Goal: Browse casually

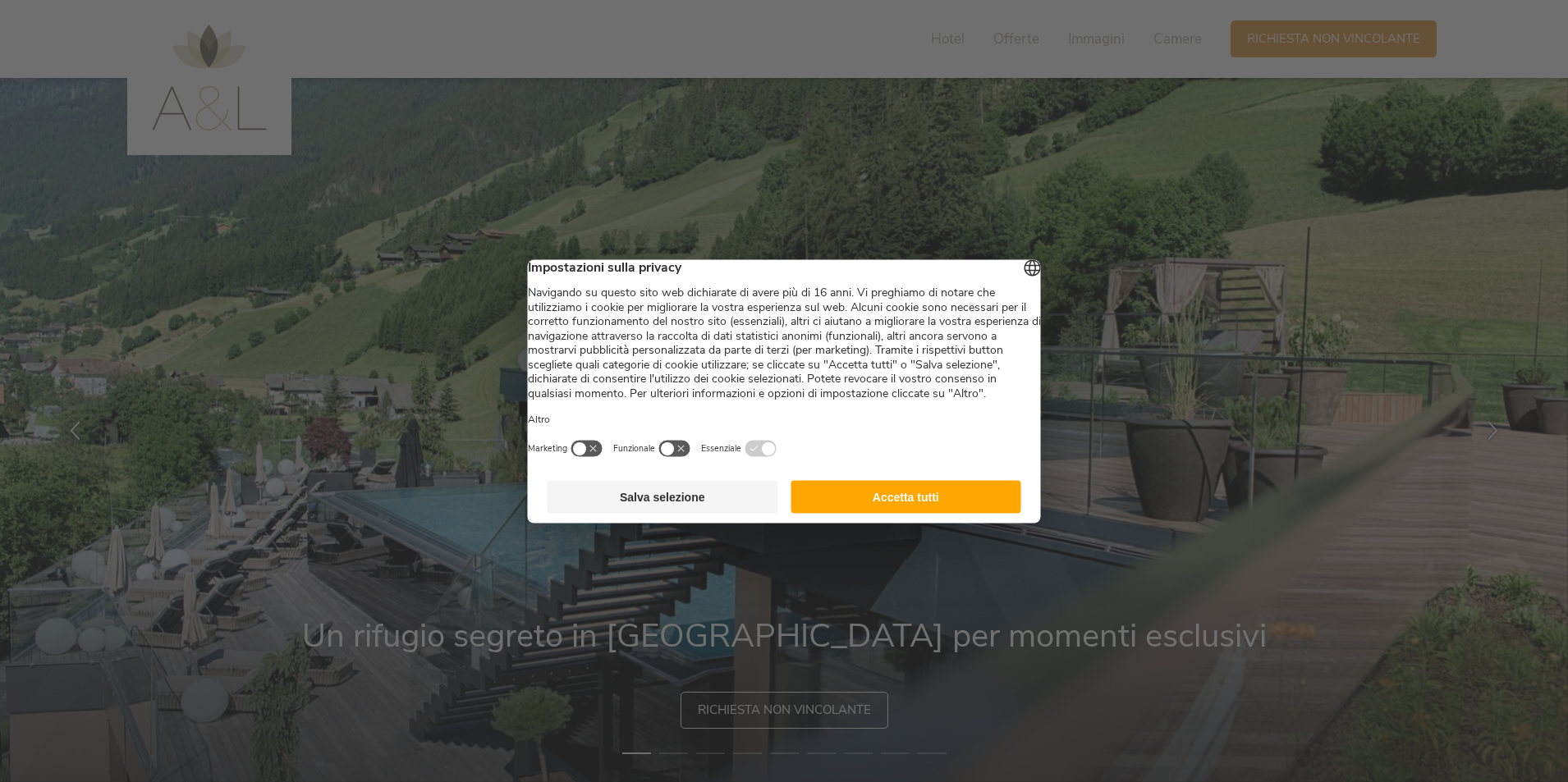
click at [930, 513] on button "Accetta tutti" at bounding box center [905, 496] width 231 height 33
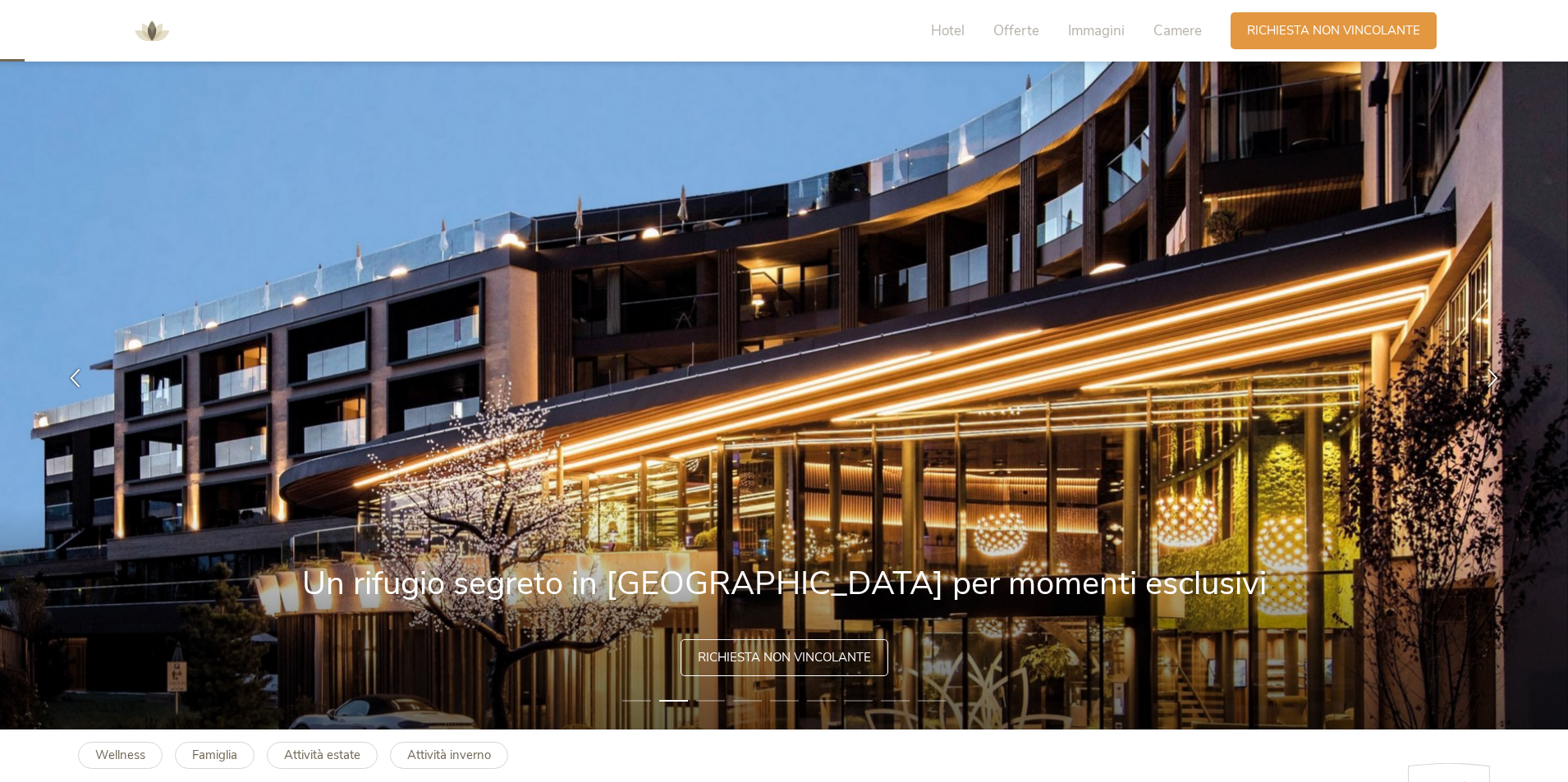
scroll to position [82, 0]
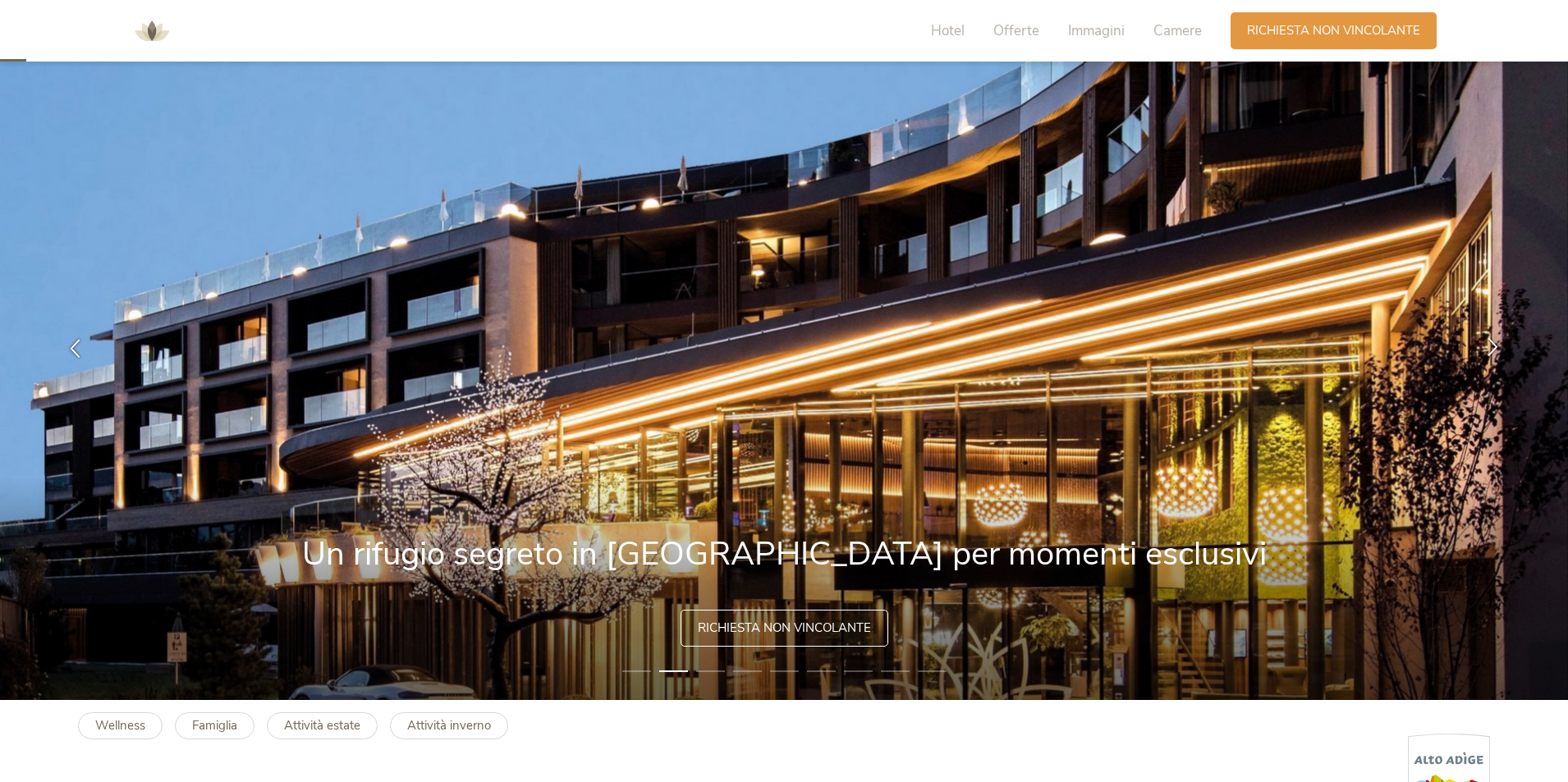
click at [1488, 354] on icon at bounding box center [1492, 347] width 19 height 19
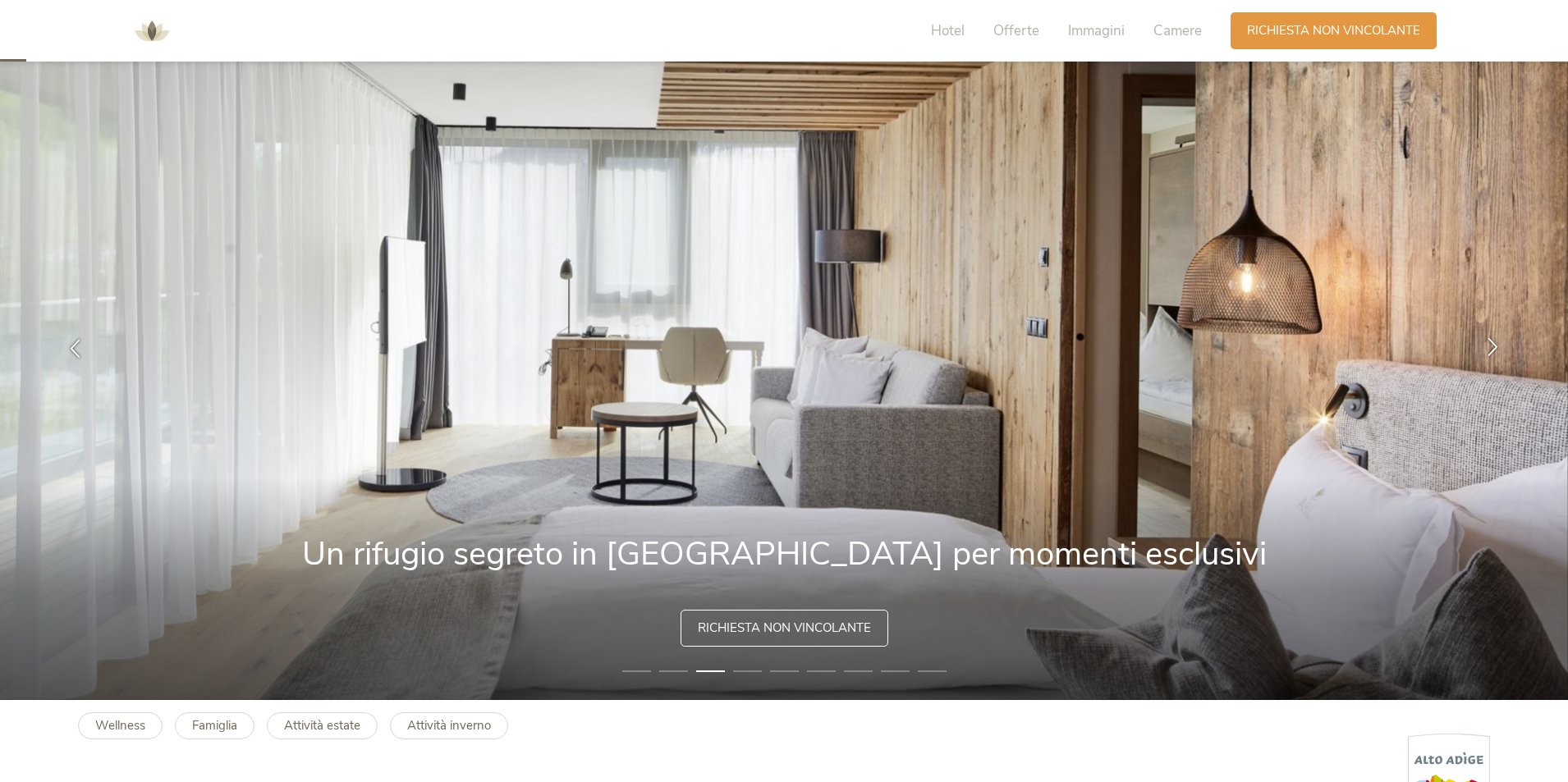
click at [1488, 354] on icon at bounding box center [1492, 347] width 19 height 19
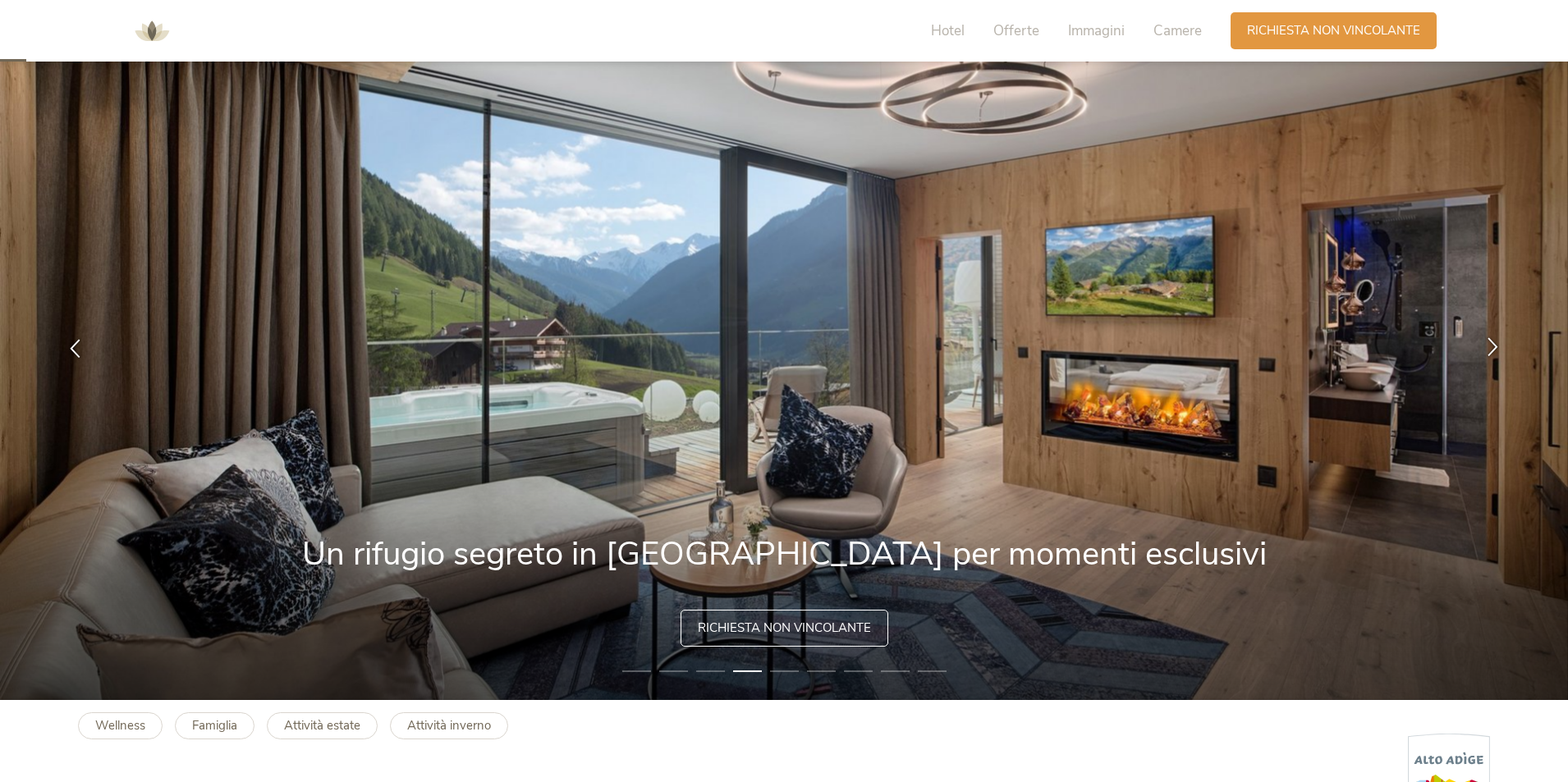
click at [1488, 353] on icon at bounding box center [1492, 347] width 19 height 19
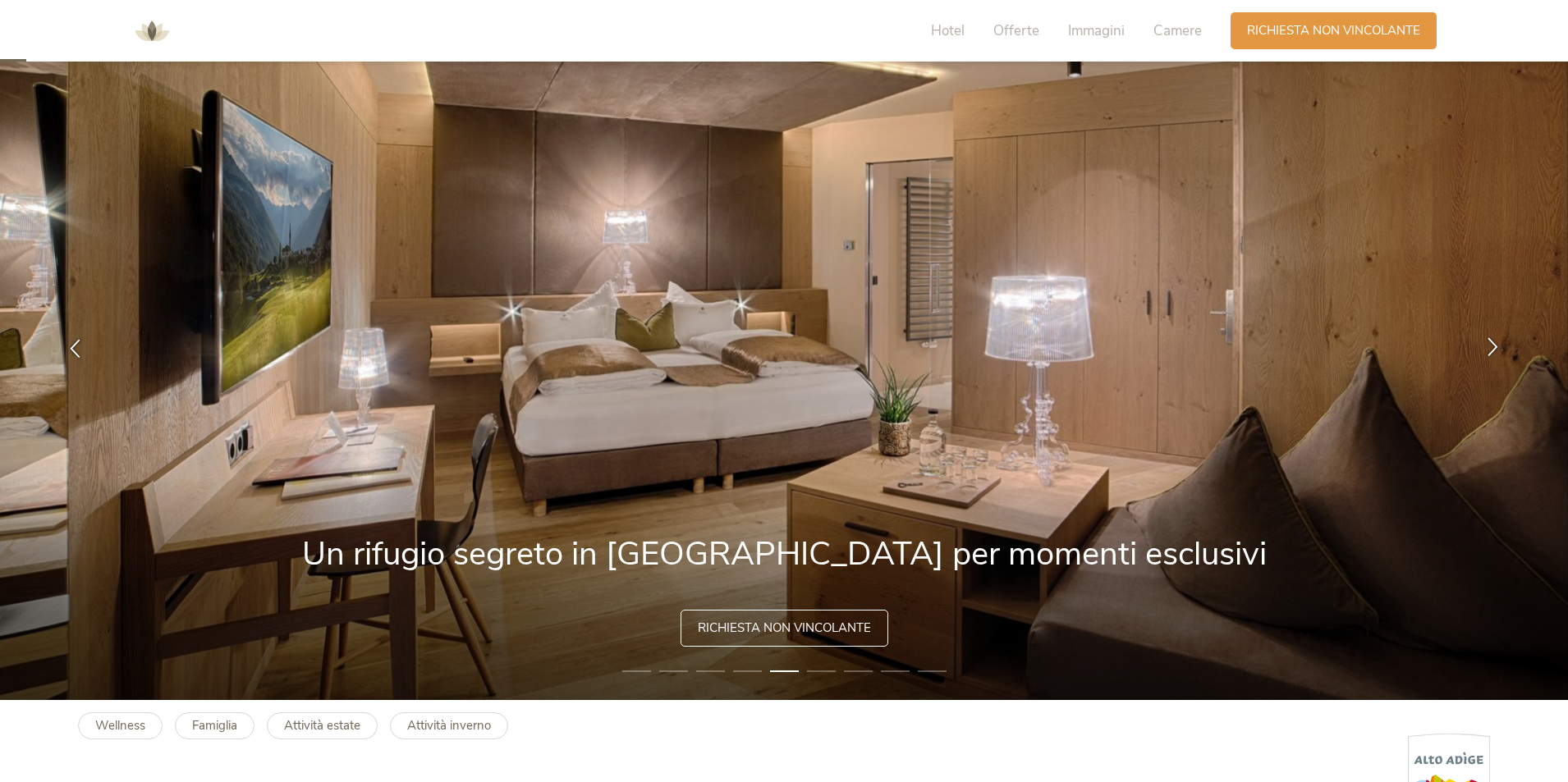
click at [1488, 353] on icon at bounding box center [1492, 347] width 19 height 19
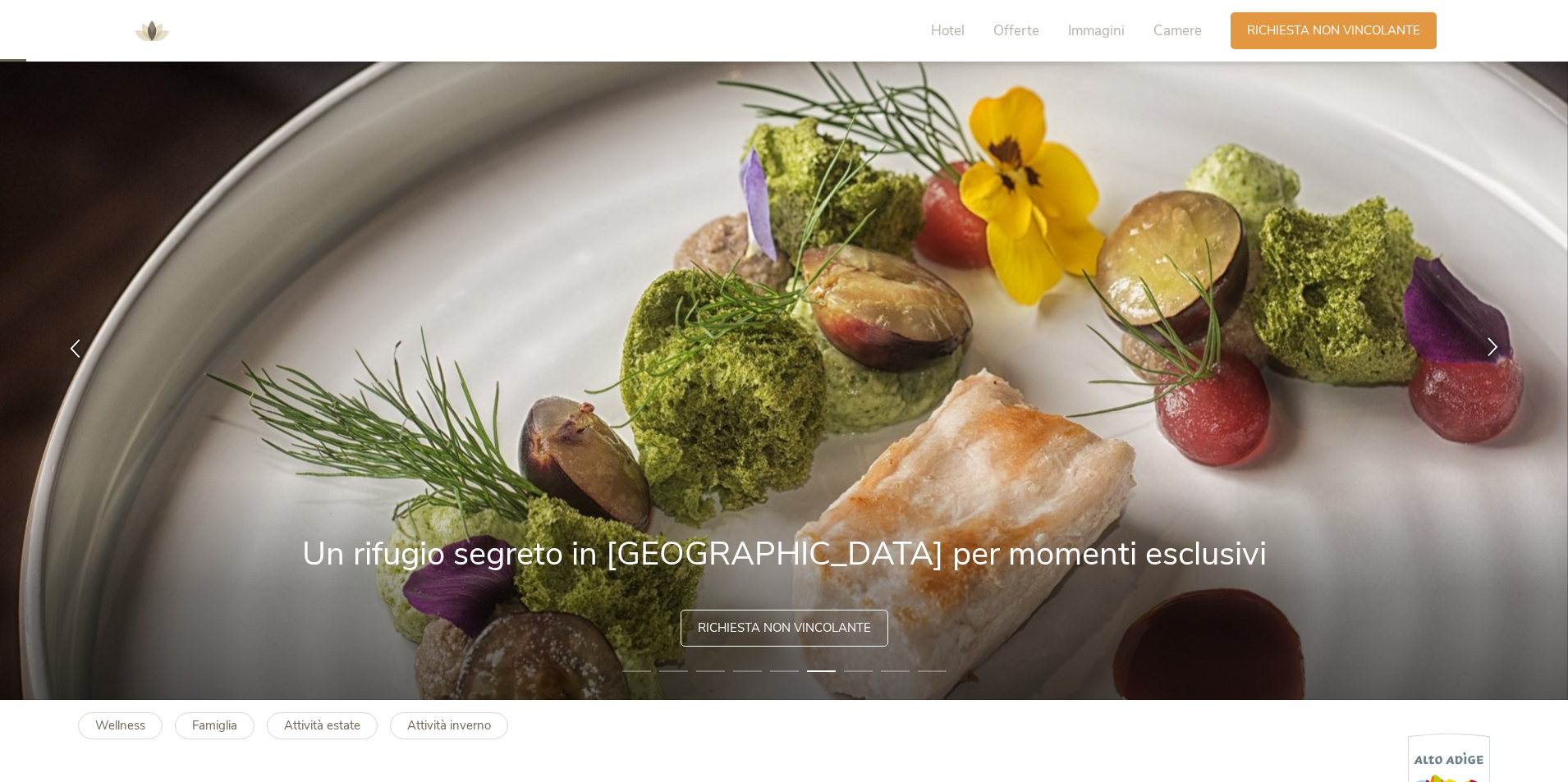
click at [1488, 353] on icon at bounding box center [1492, 347] width 19 height 19
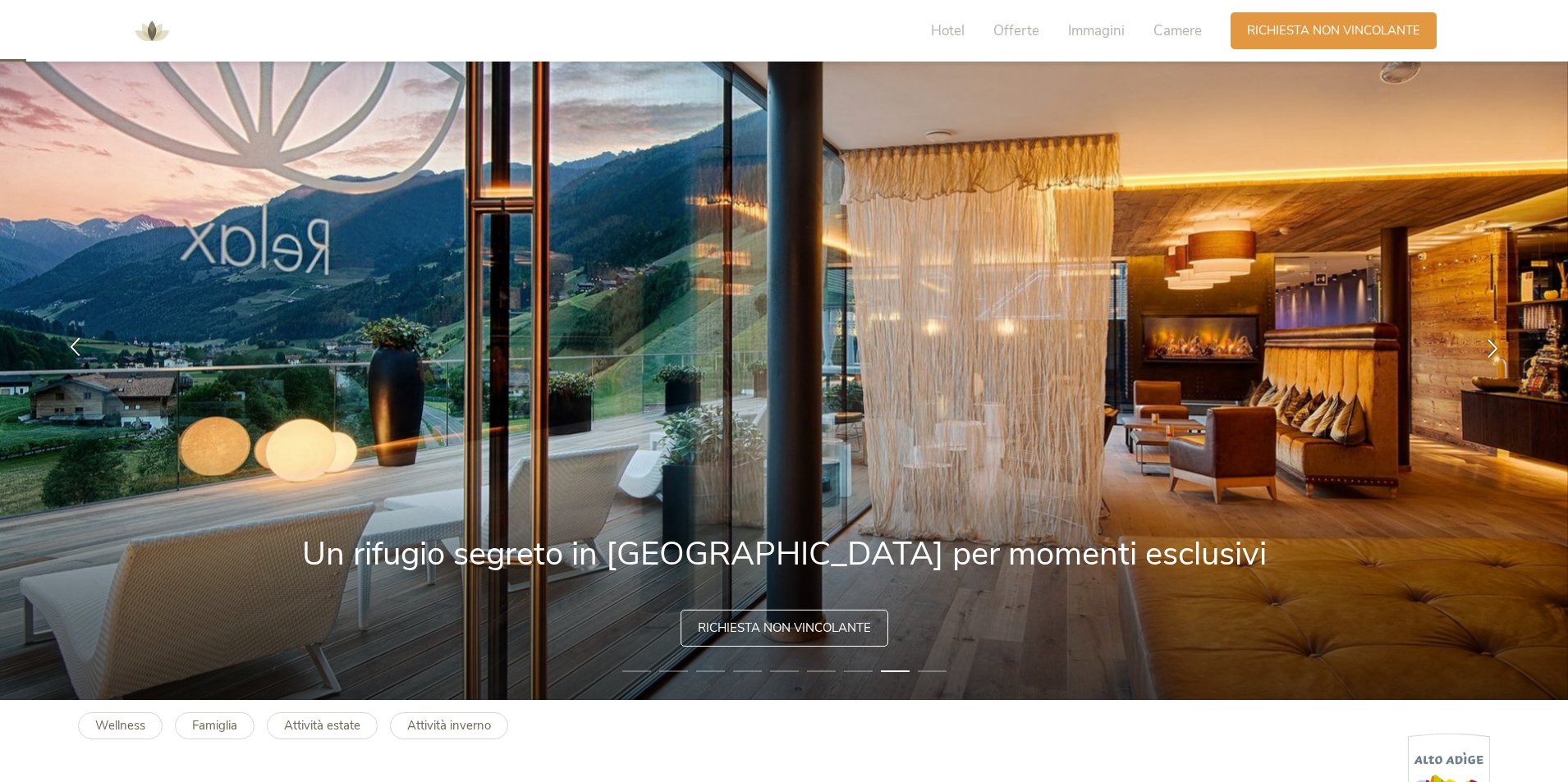
click at [70, 351] on icon at bounding box center [75, 347] width 19 height 19
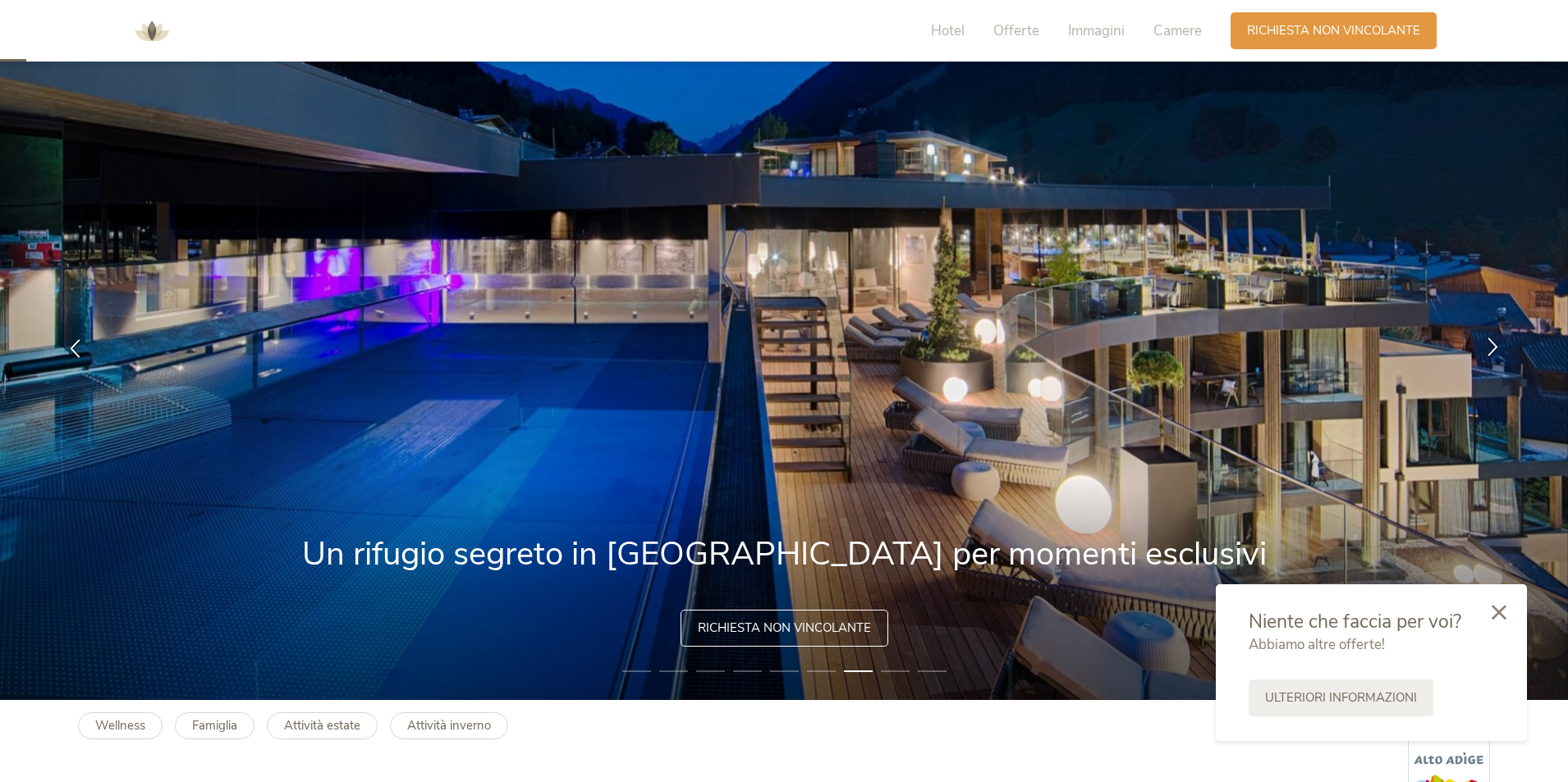
click at [1485, 348] on icon at bounding box center [1492, 347] width 19 height 19
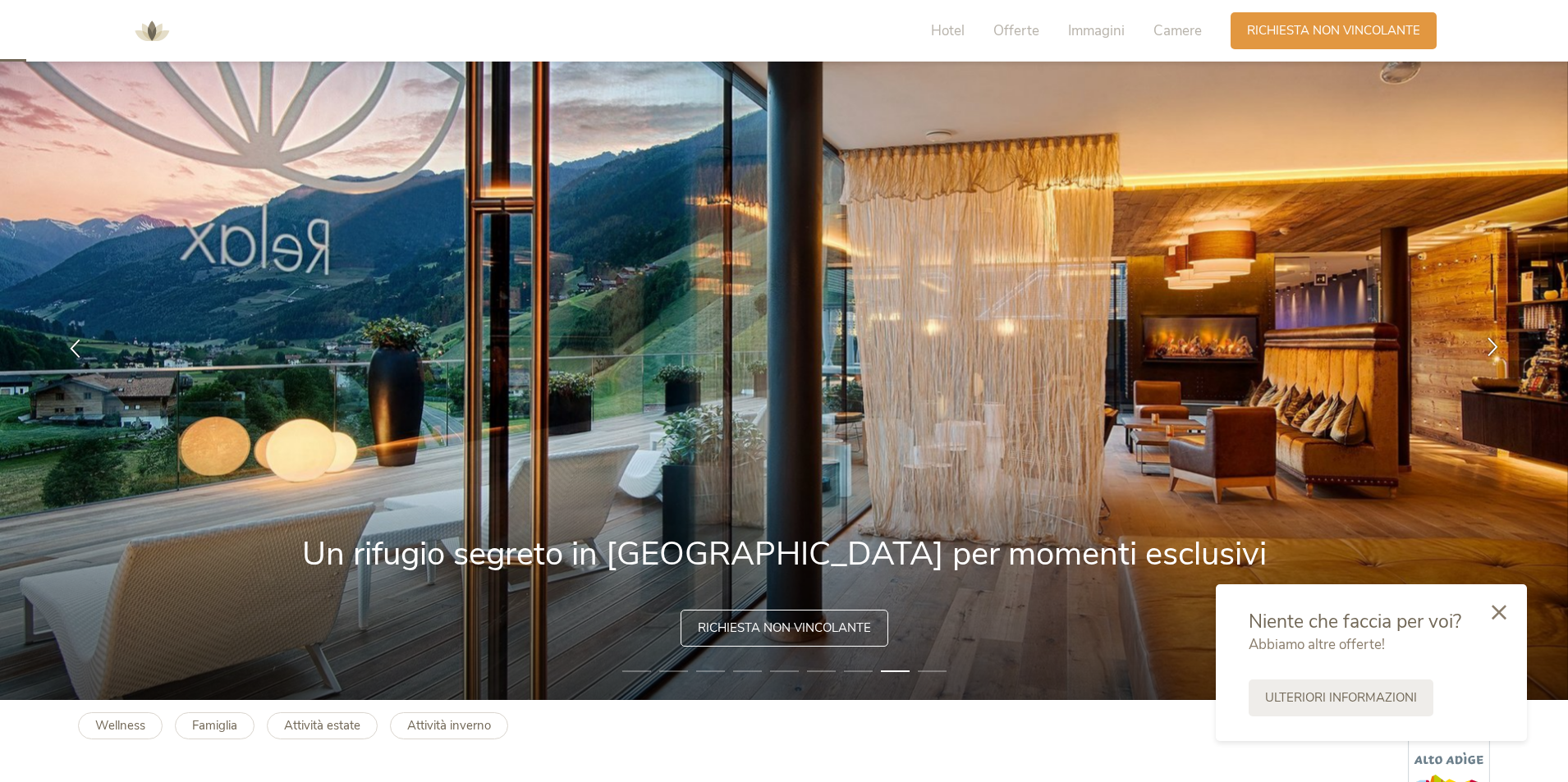
click at [1485, 348] on icon at bounding box center [1492, 347] width 19 height 19
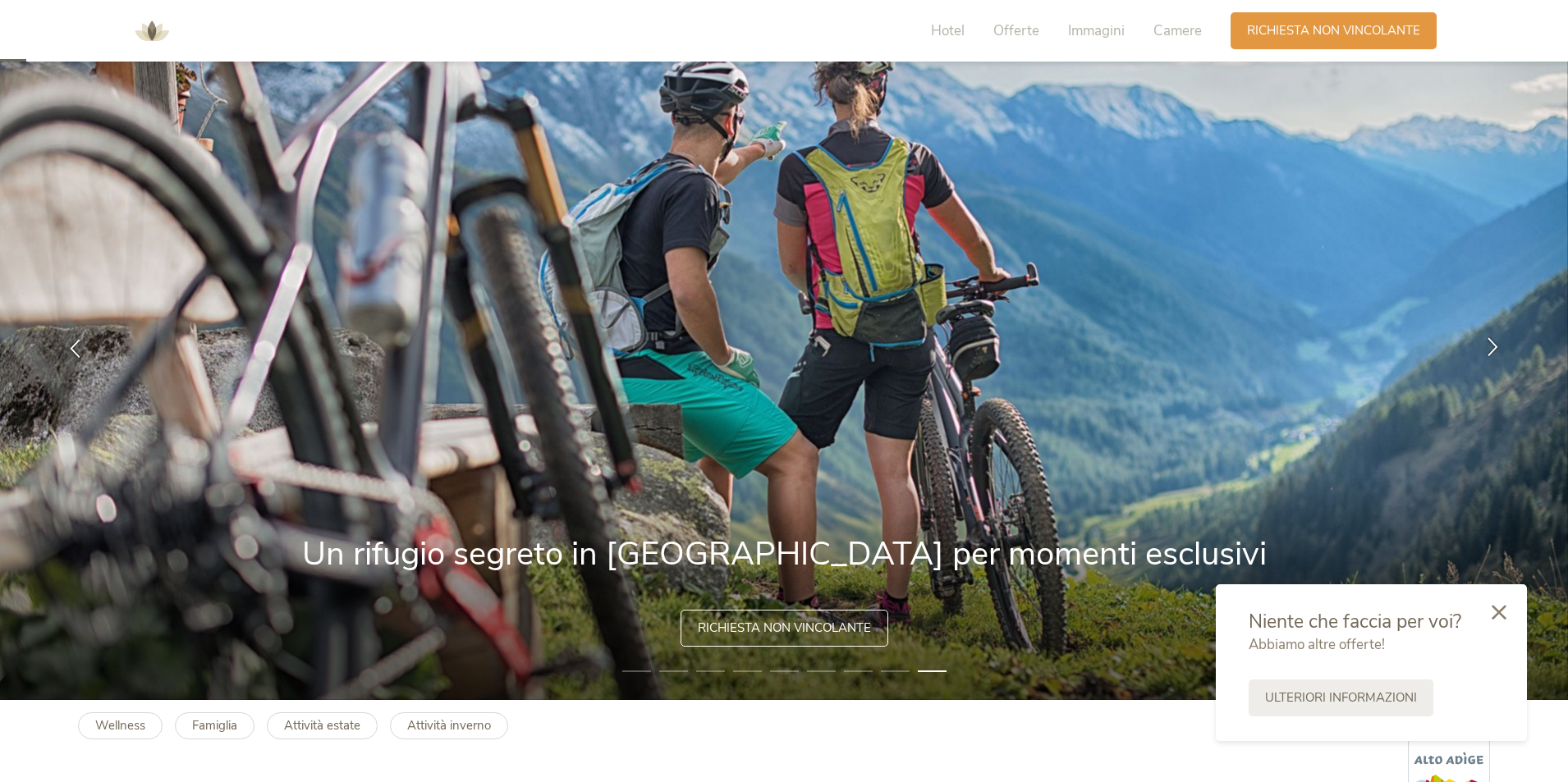
click at [1485, 348] on icon at bounding box center [1492, 347] width 19 height 19
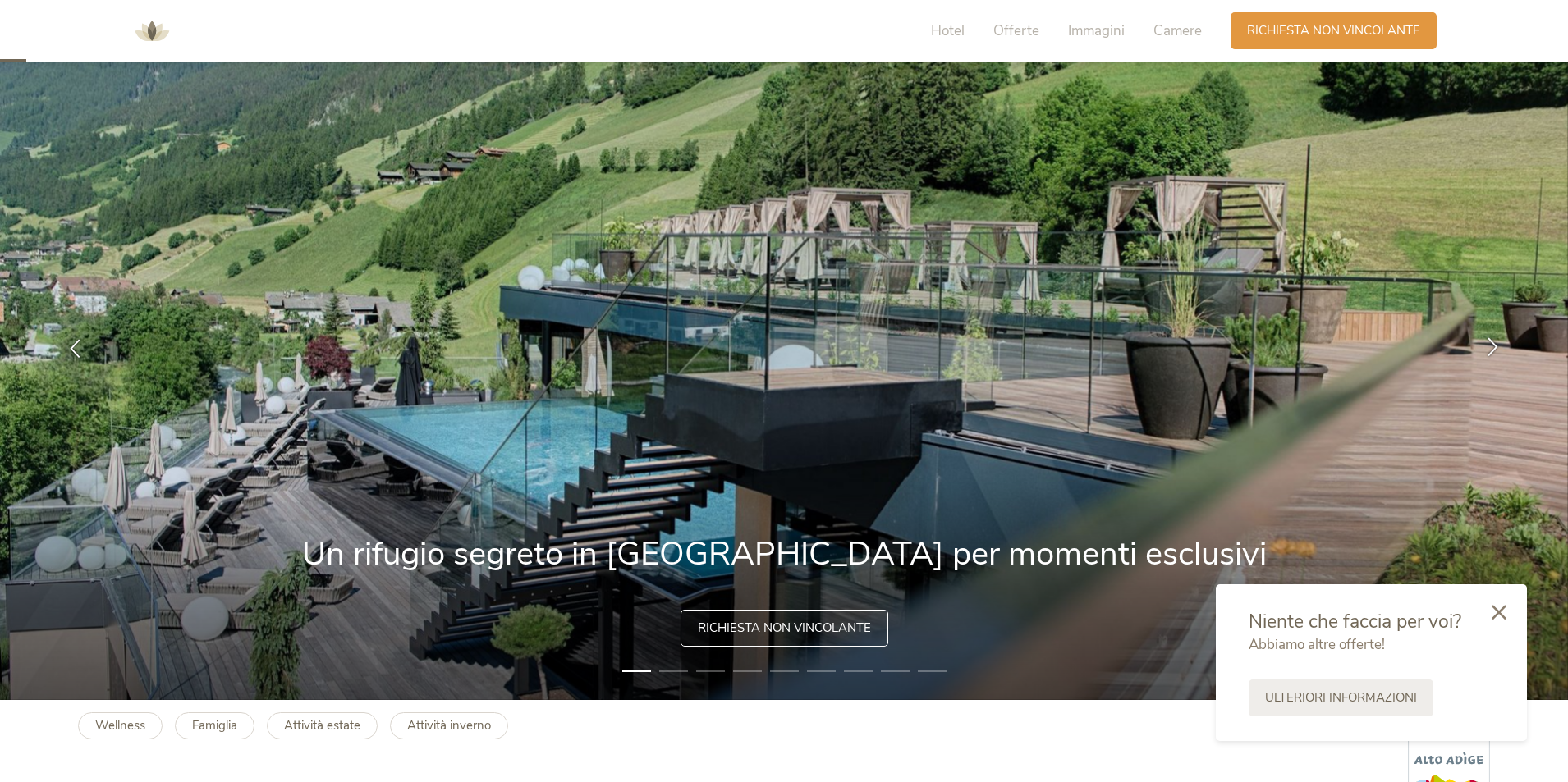
click at [1485, 348] on icon at bounding box center [1492, 347] width 19 height 19
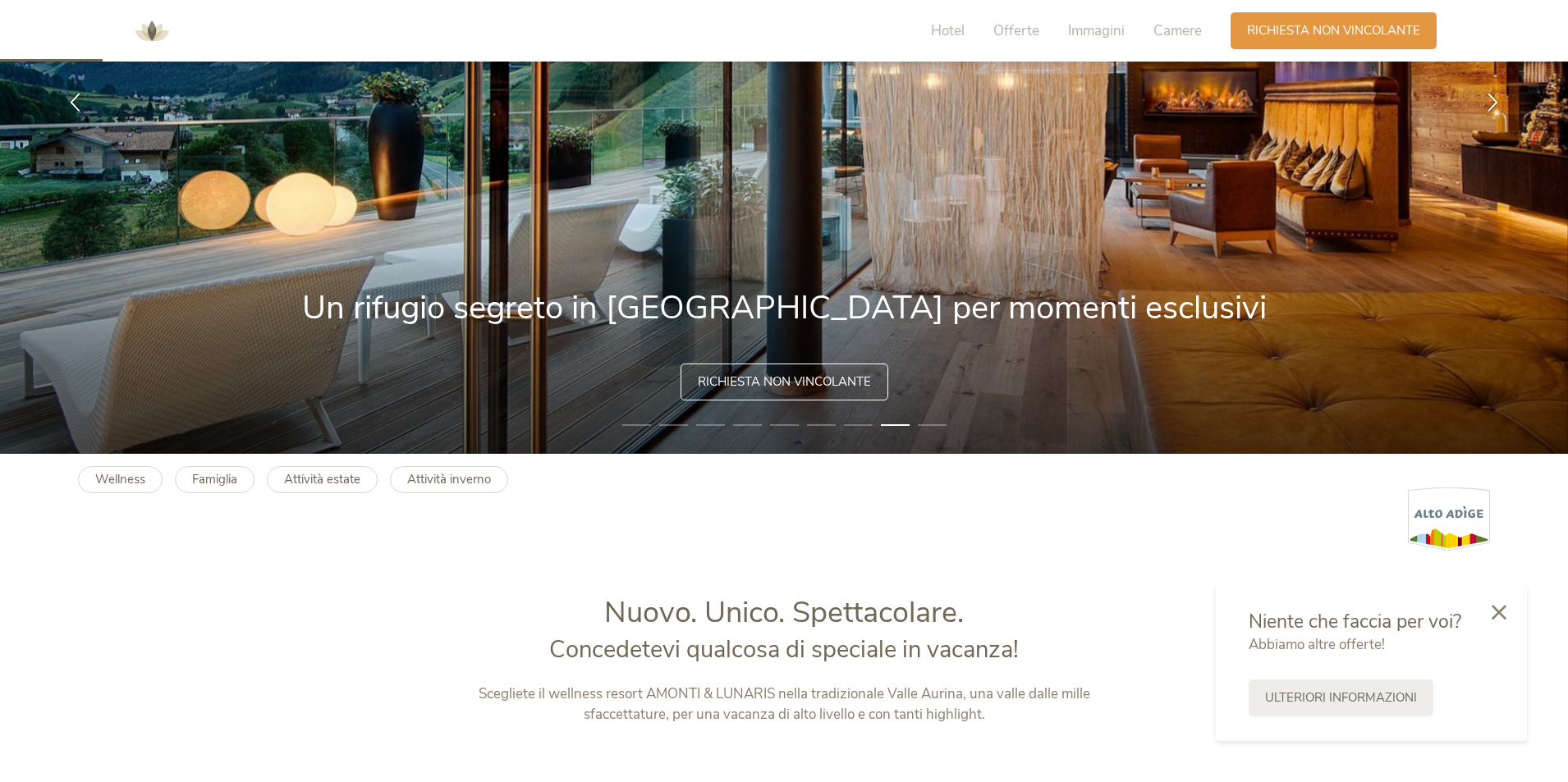
scroll to position [0, 0]
